Goal: Navigation & Orientation: Find specific page/section

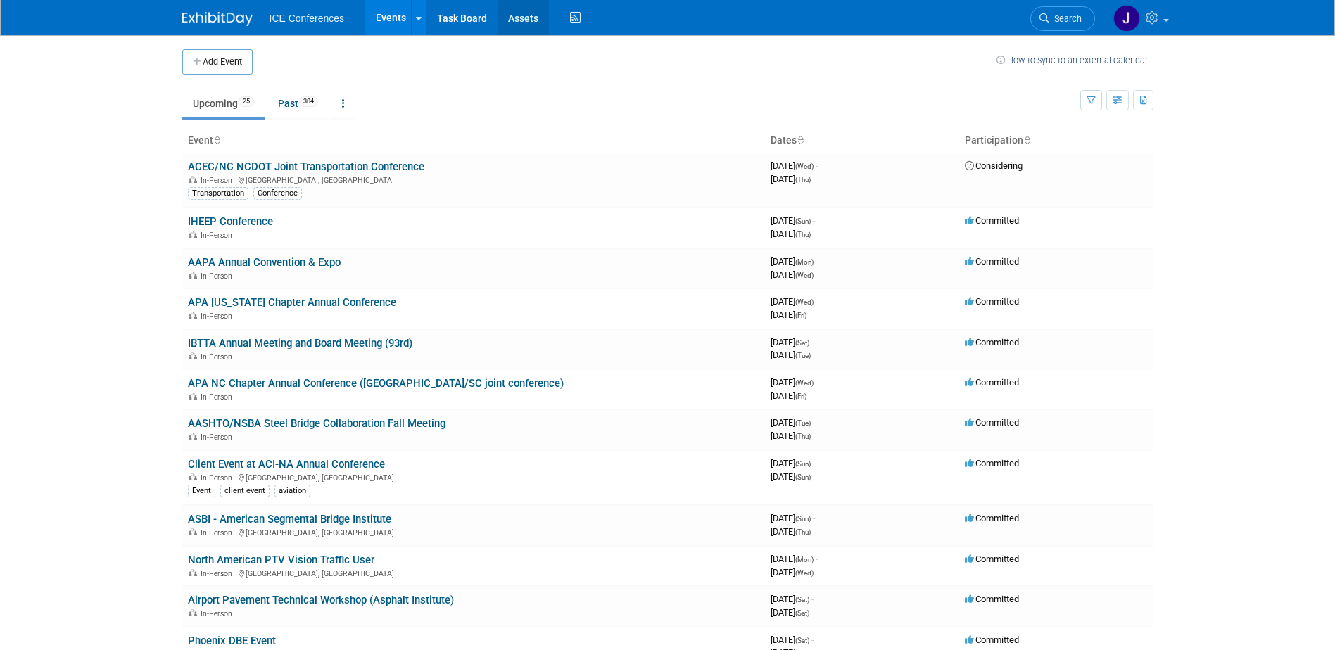
click at [524, 25] on link "Assets" at bounding box center [523, 17] width 51 height 35
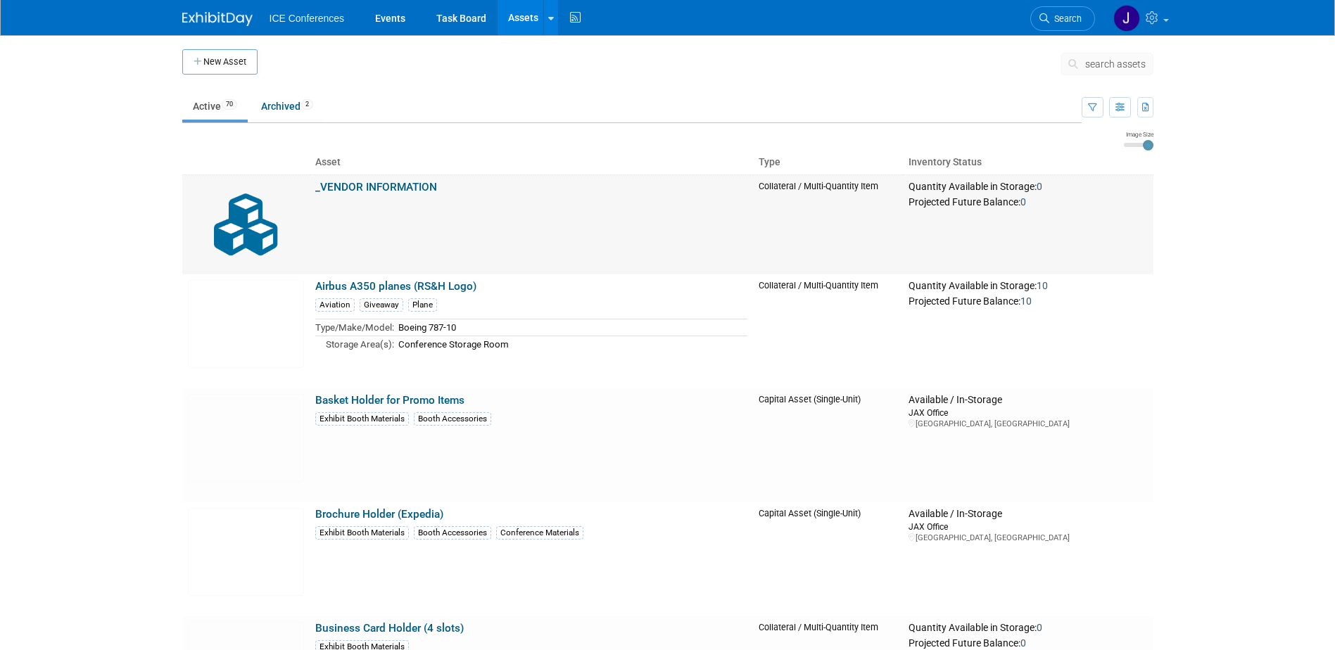
click at [362, 191] on link "_VENDOR INFORMATION" at bounding box center [376, 187] width 122 height 13
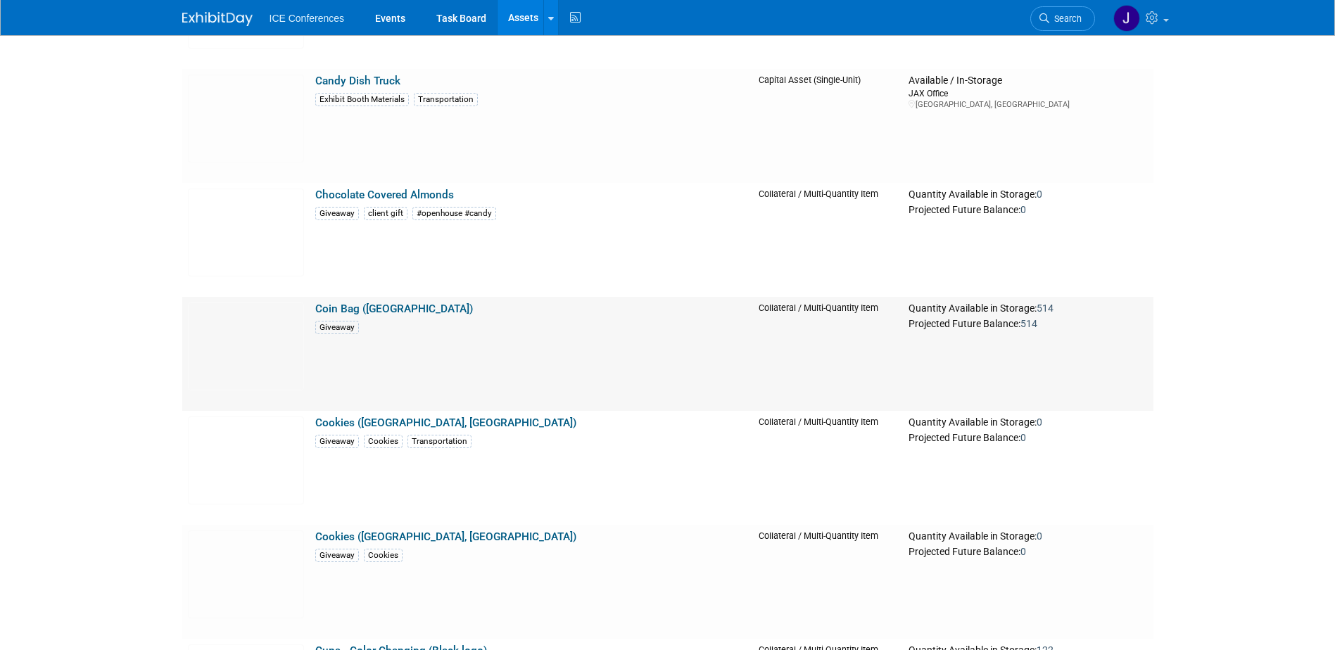
scroll to position [1056, 0]
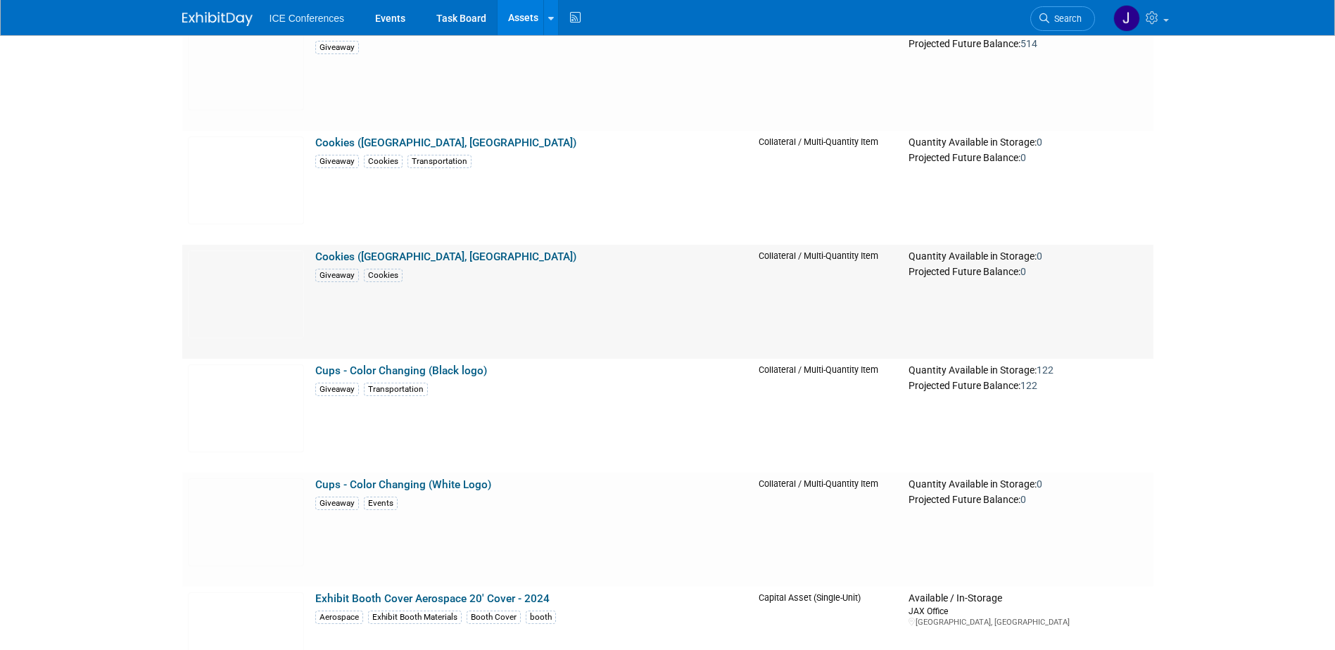
click at [353, 261] on link "Cookies (Grand Rapids, MI)" at bounding box center [445, 257] width 261 height 13
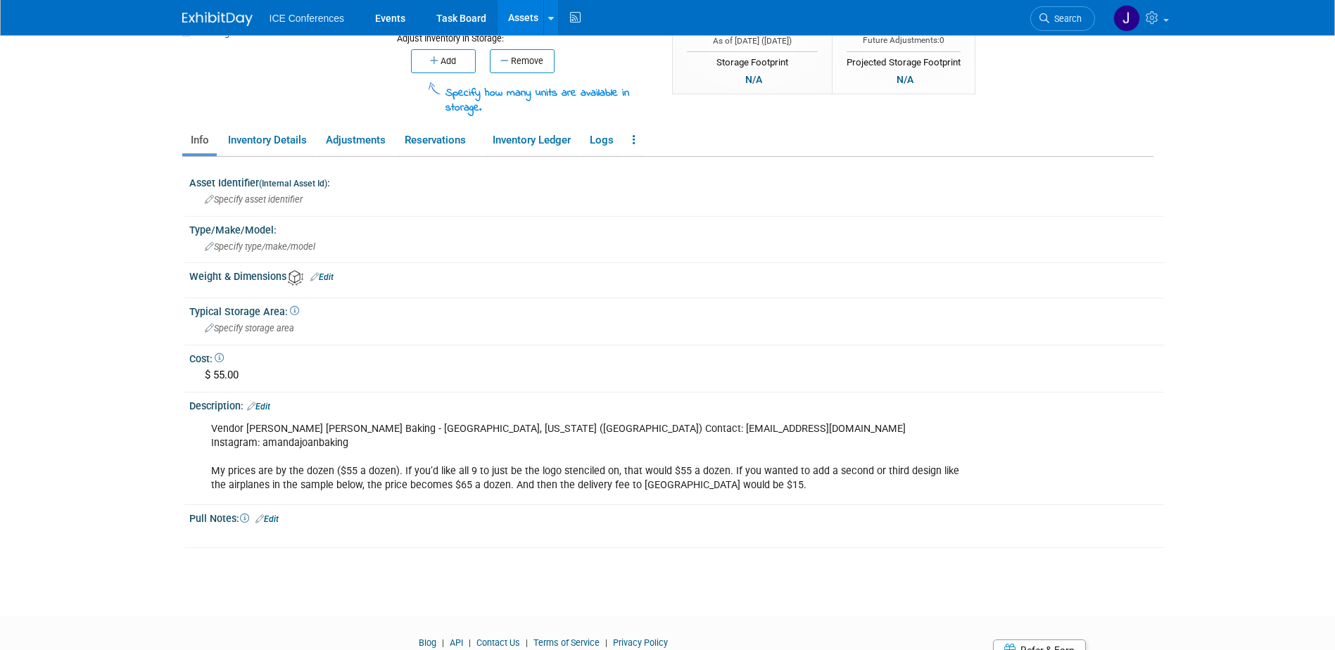
scroll to position [211, 0]
